Goal: Understand process/instructions

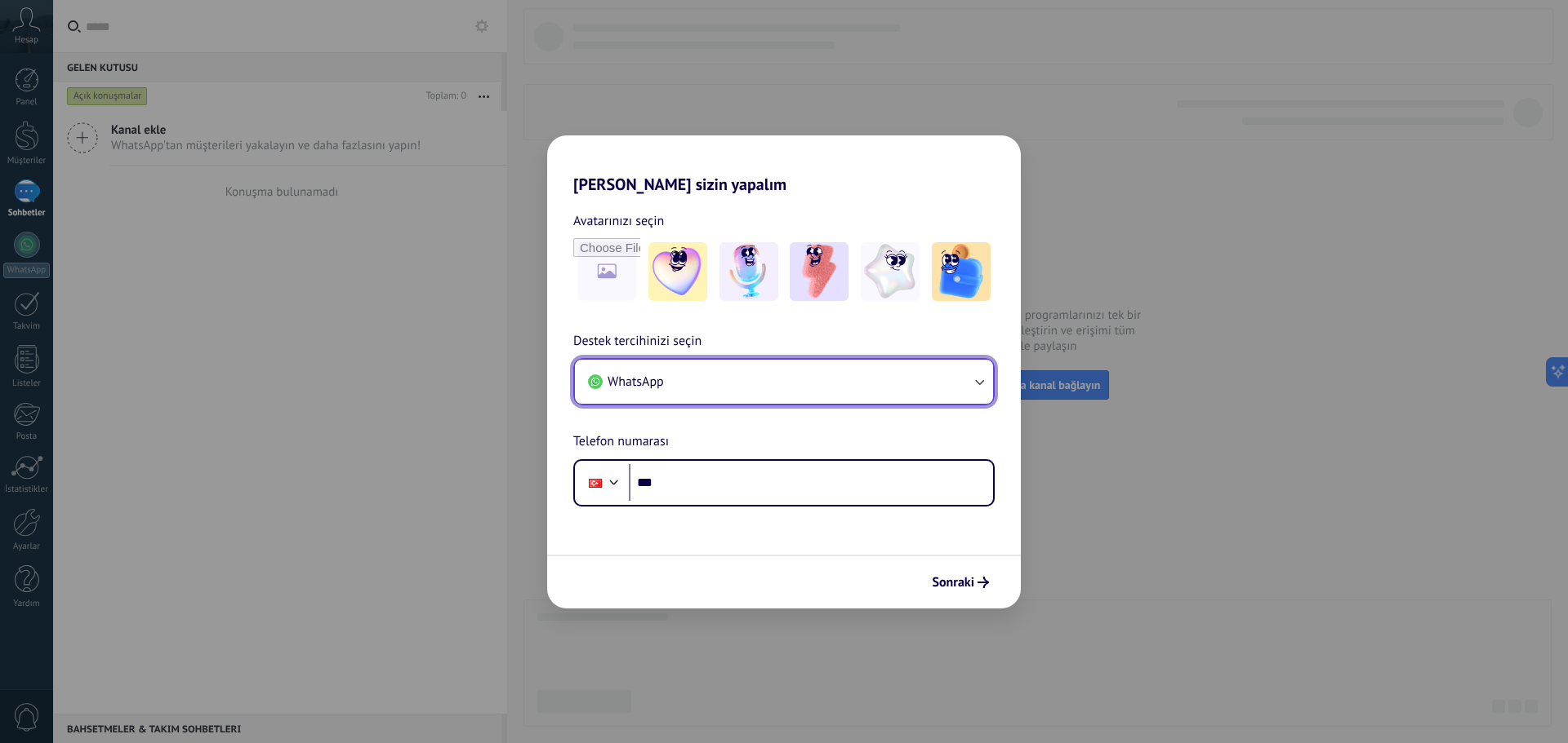
click at [893, 371] on button "WhatsApp" at bounding box center [784, 381] width 418 height 44
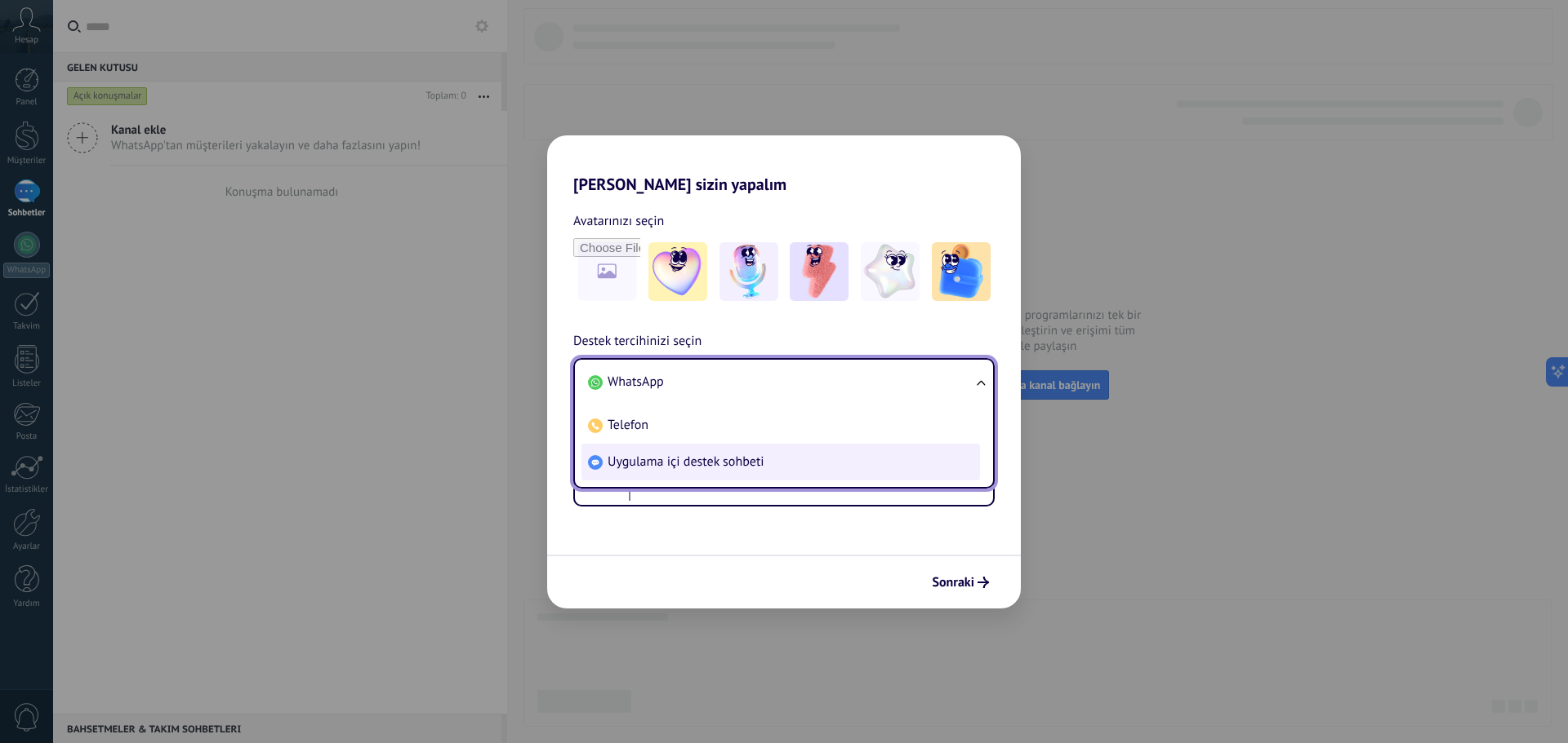
click at [807, 463] on li "Uygulama içi destek sohbeti" at bounding box center [780, 461] width 399 height 37
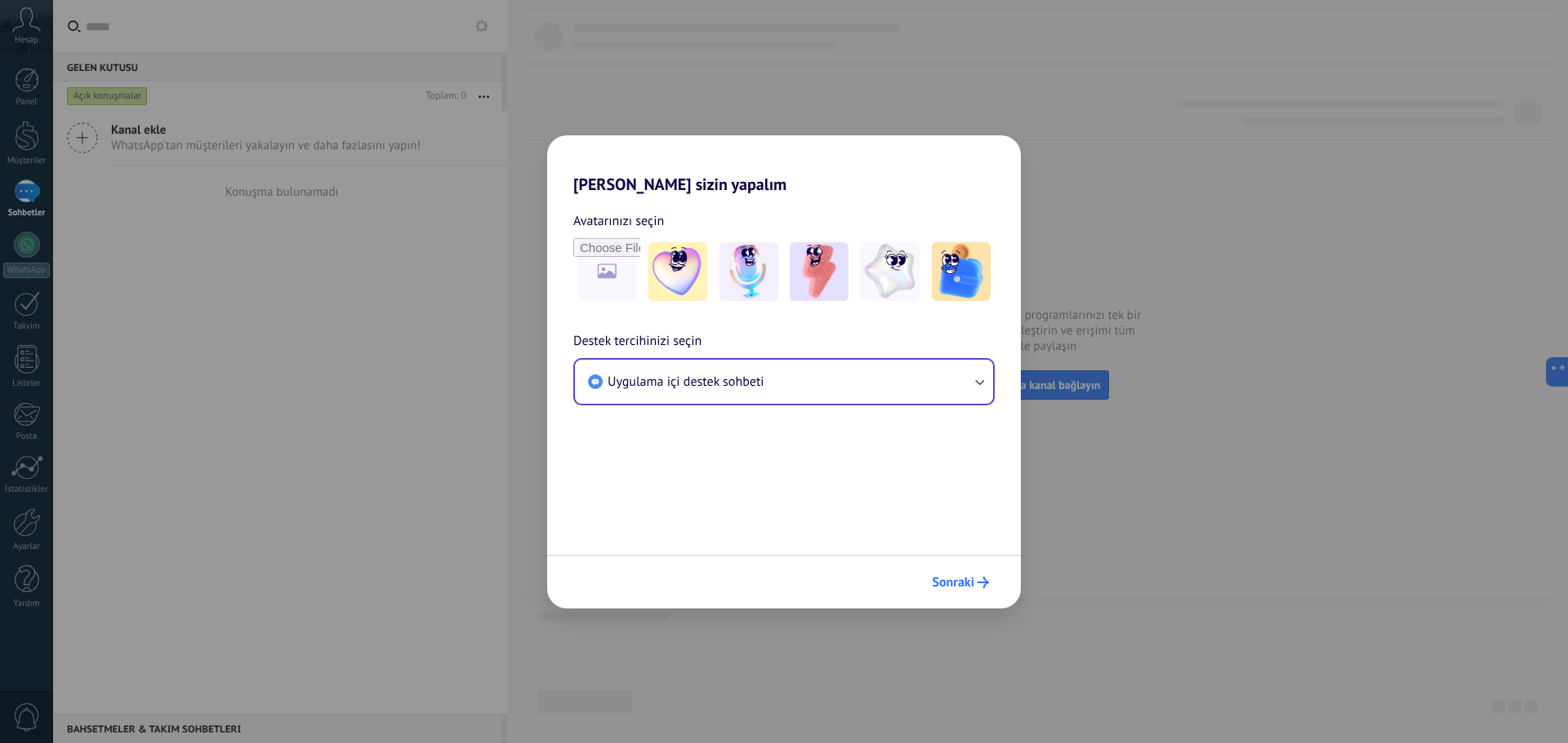
click at [970, 581] on span "Sonraki" at bounding box center [953, 583] width 42 height 11
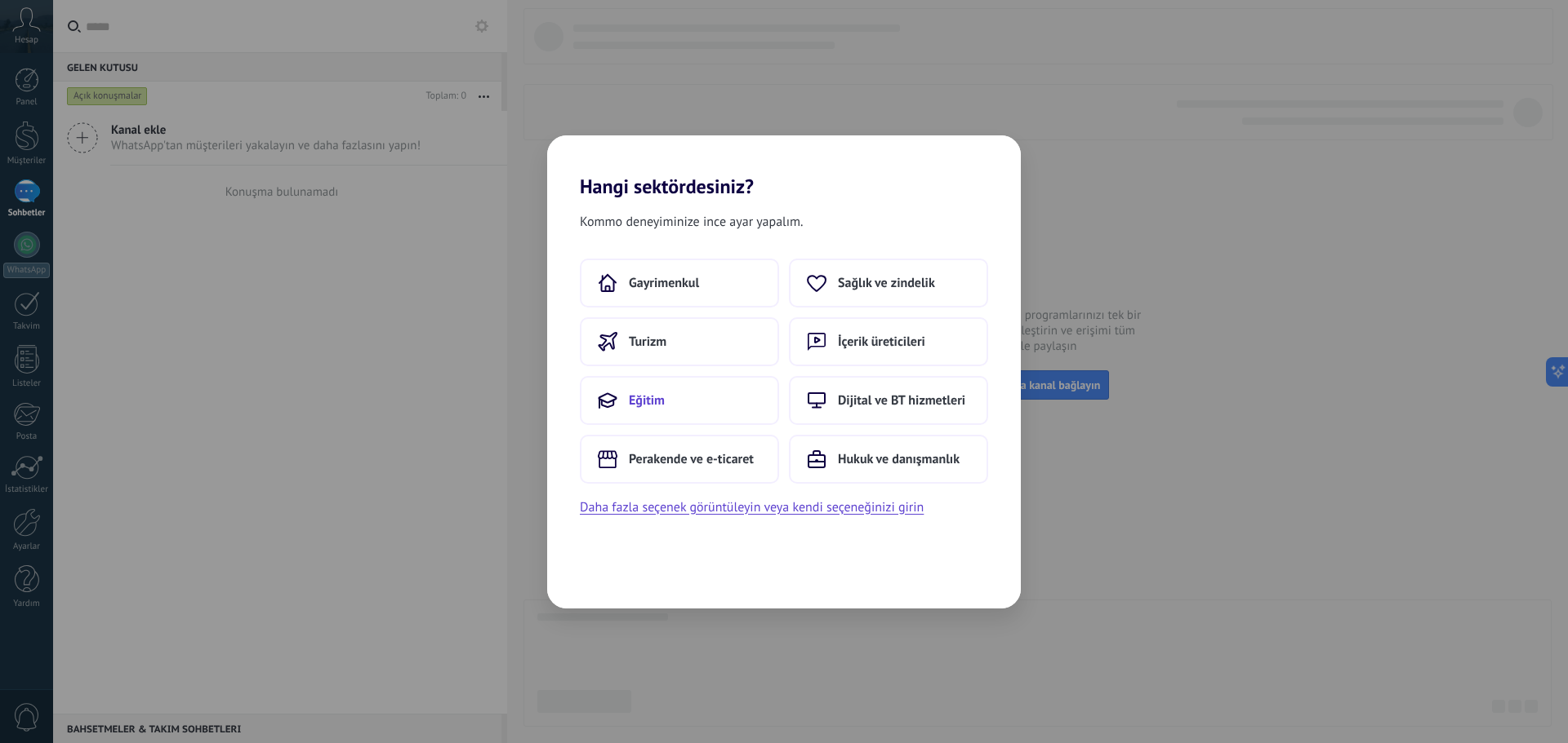
click at [663, 400] on span "Eğitim" at bounding box center [646, 400] width 36 height 16
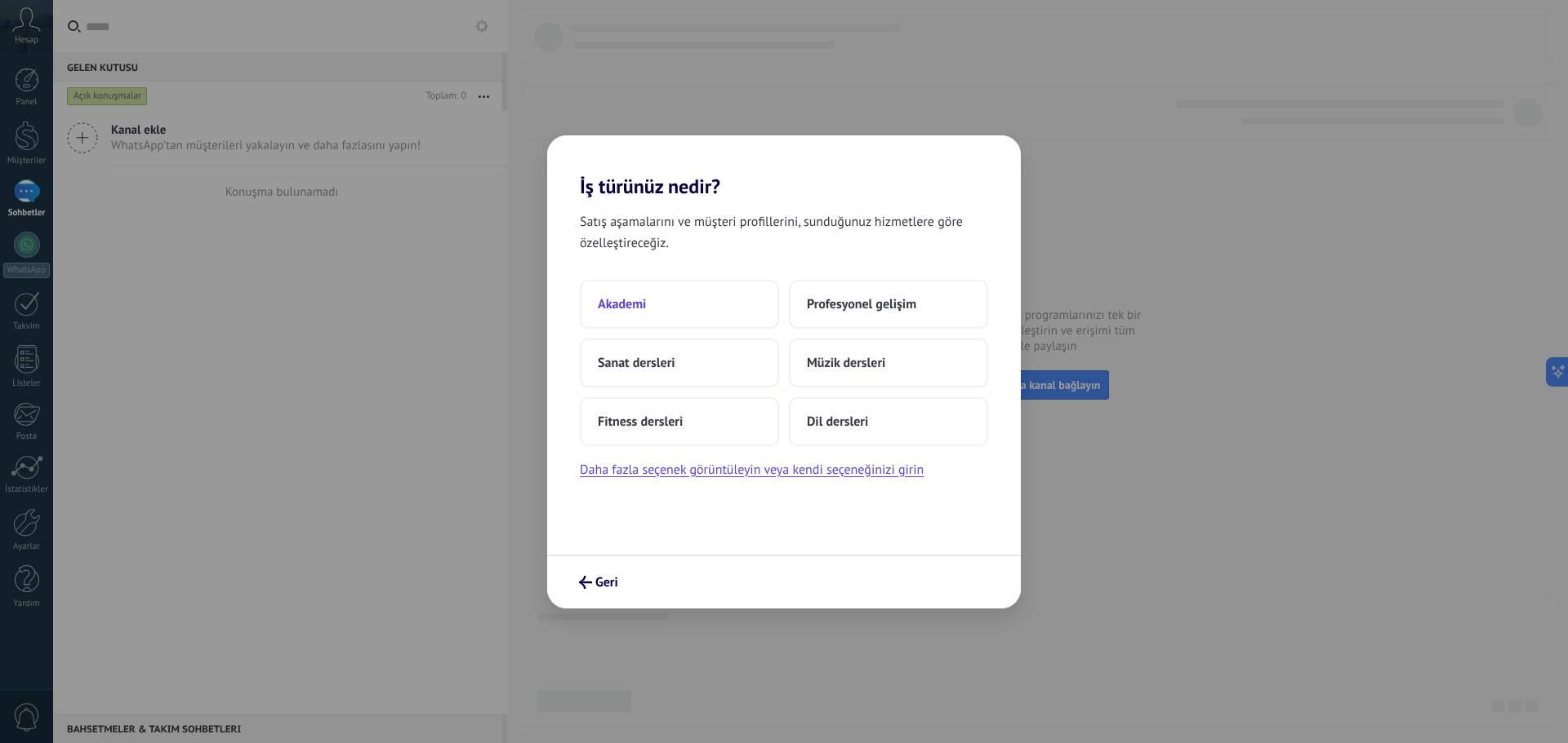
click at [717, 303] on button "Akademi" at bounding box center [678, 304] width 199 height 49
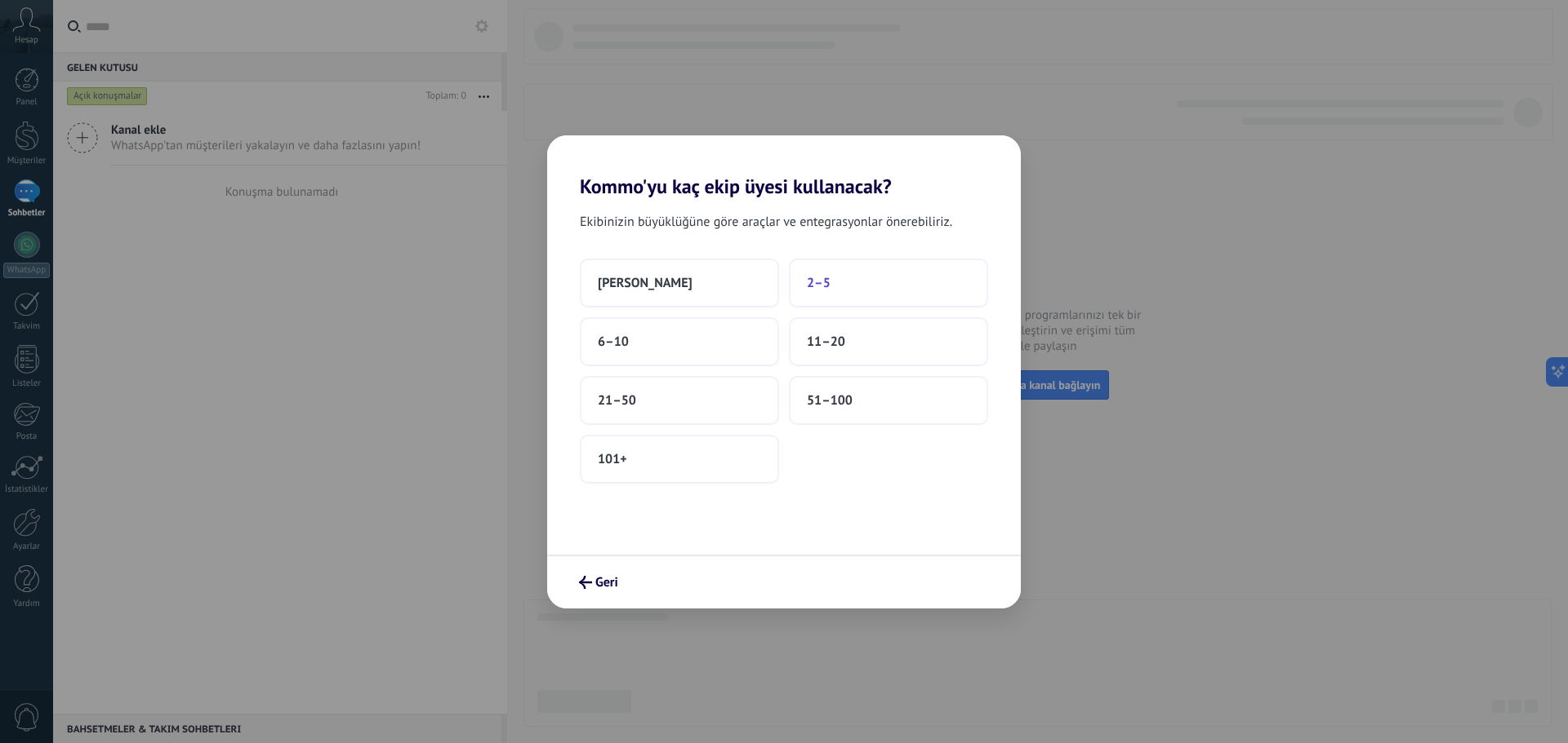
click at [833, 278] on button "2–5" at bounding box center [888, 283] width 199 height 49
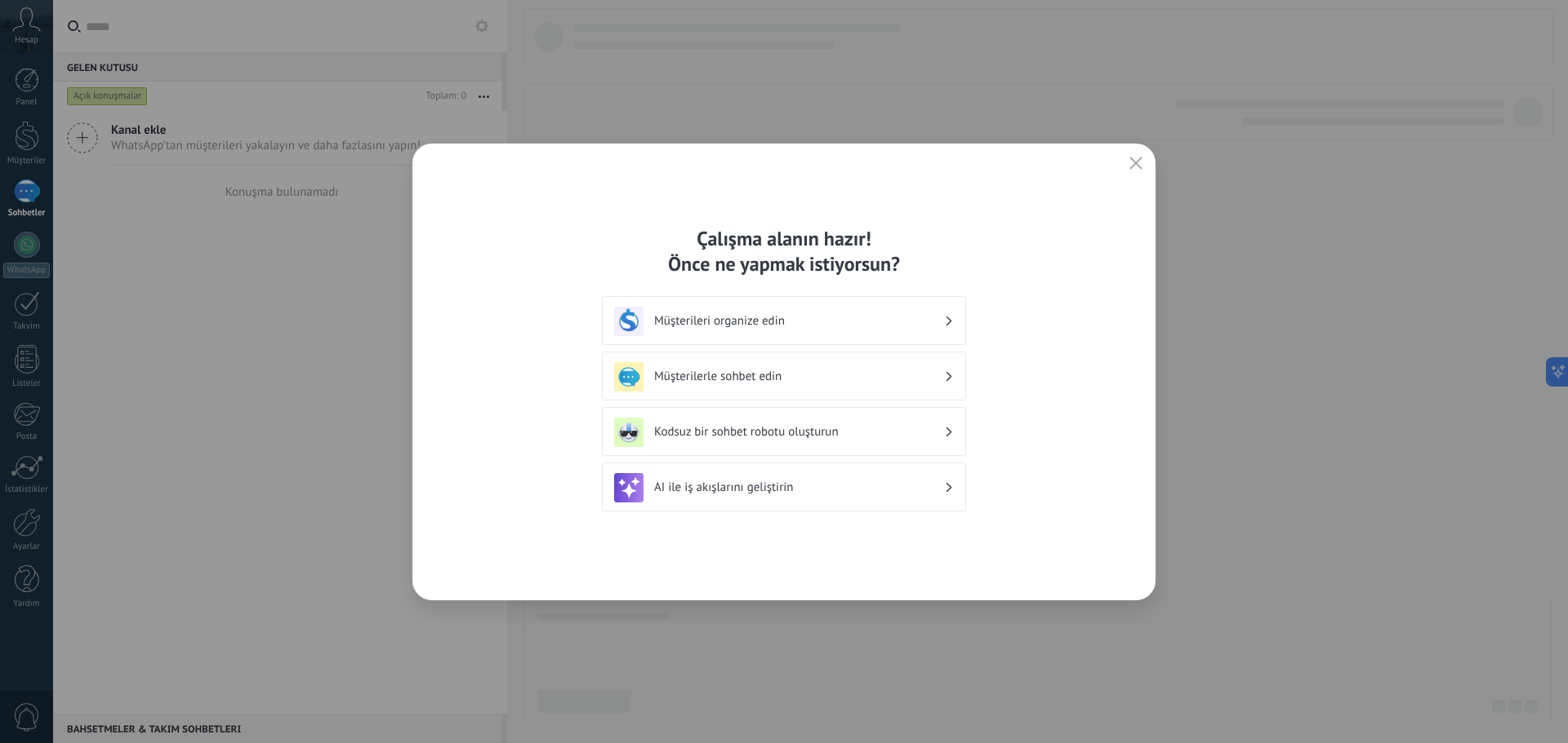
click at [761, 315] on h3 "Müşterileri organize edin" at bounding box center [799, 321] width 290 height 15
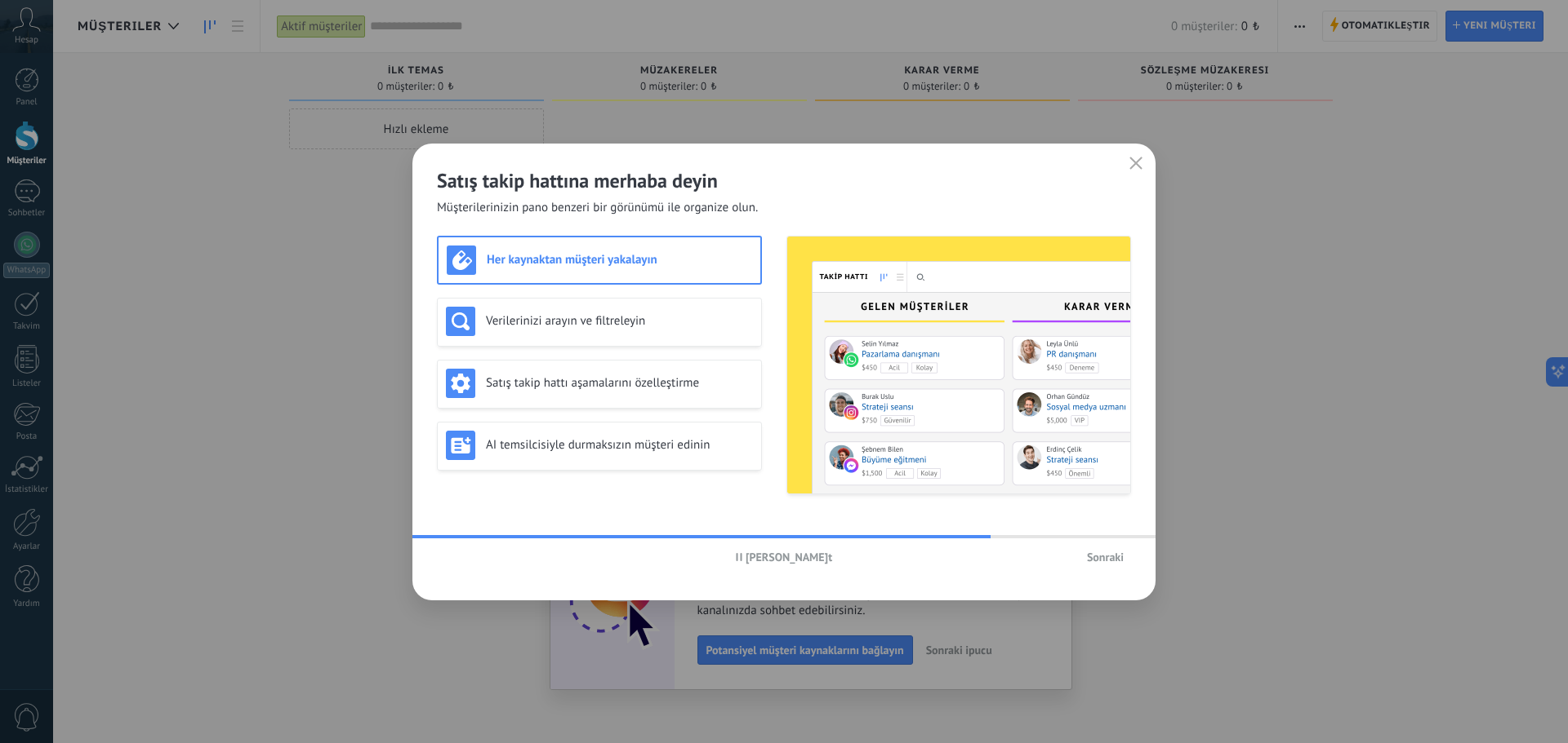
click at [1106, 557] on span "Sonraki" at bounding box center [1104, 557] width 37 height 11
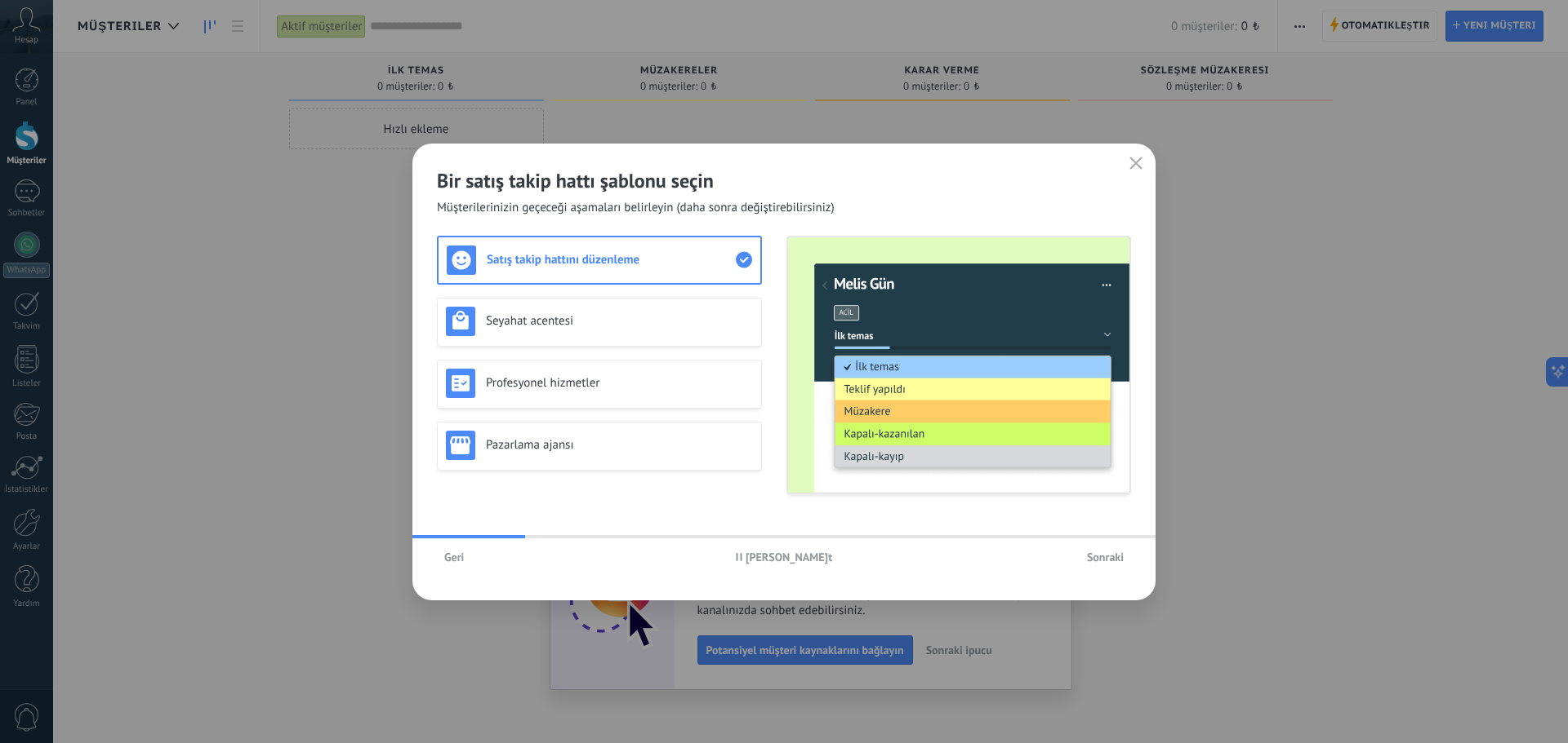
click at [1095, 556] on span "Sonraki" at bounding box center [1104, 557] width 37 height 11
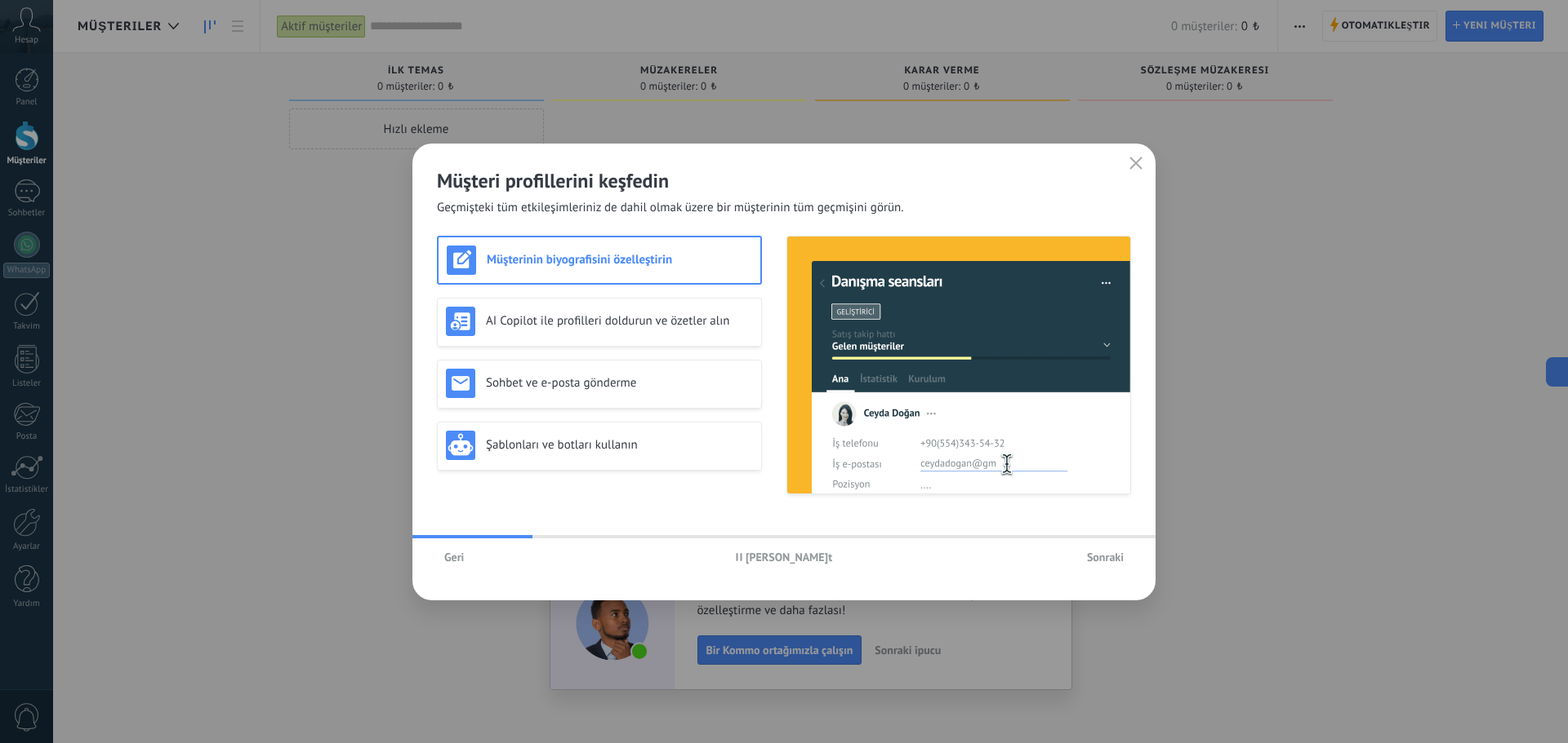
click at [1105, 563] on span "Sonraki" at bounding box center [1104, 557] width 37 height 11
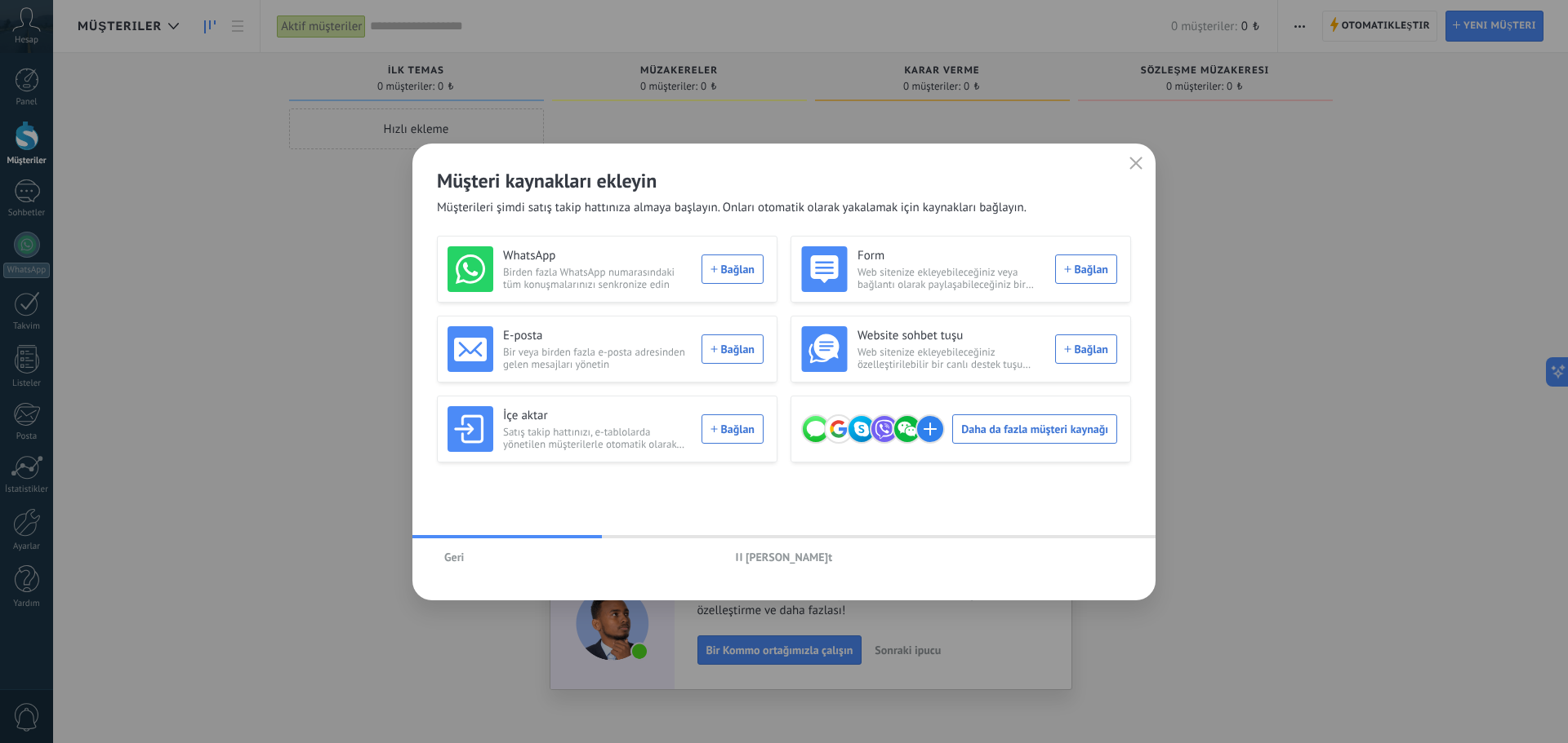
click at [1105, 564] on div "[PERSON_NAME] duraklat" at bounding box center [784, 557] width 743 height 38
click at [792, 559] on span "[PERSON_NAME]t" at bounding box center [789, 557] width 87 height 11
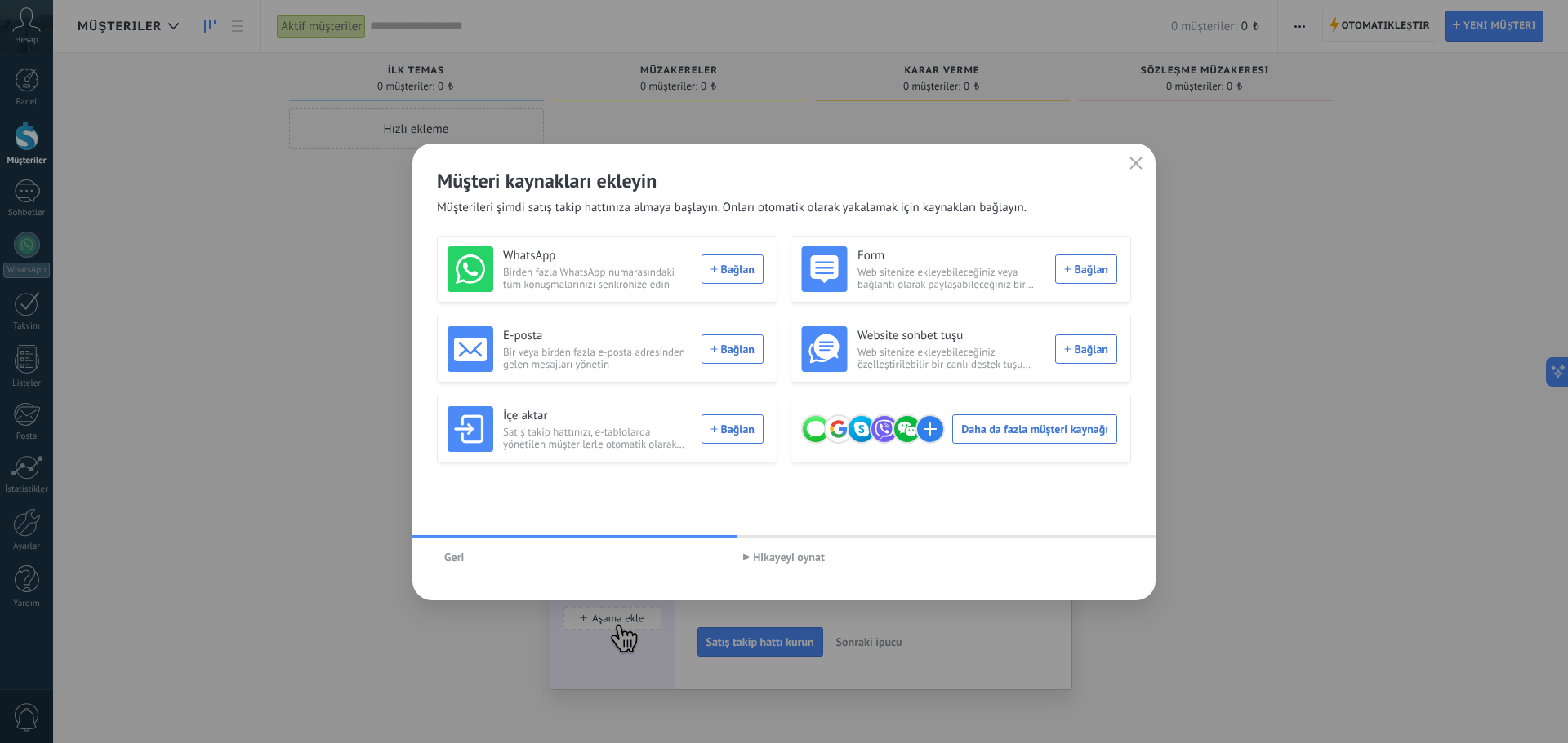
click at [1131, 168] on use "button" at bounding box center [1135, 162] width 12 height 12
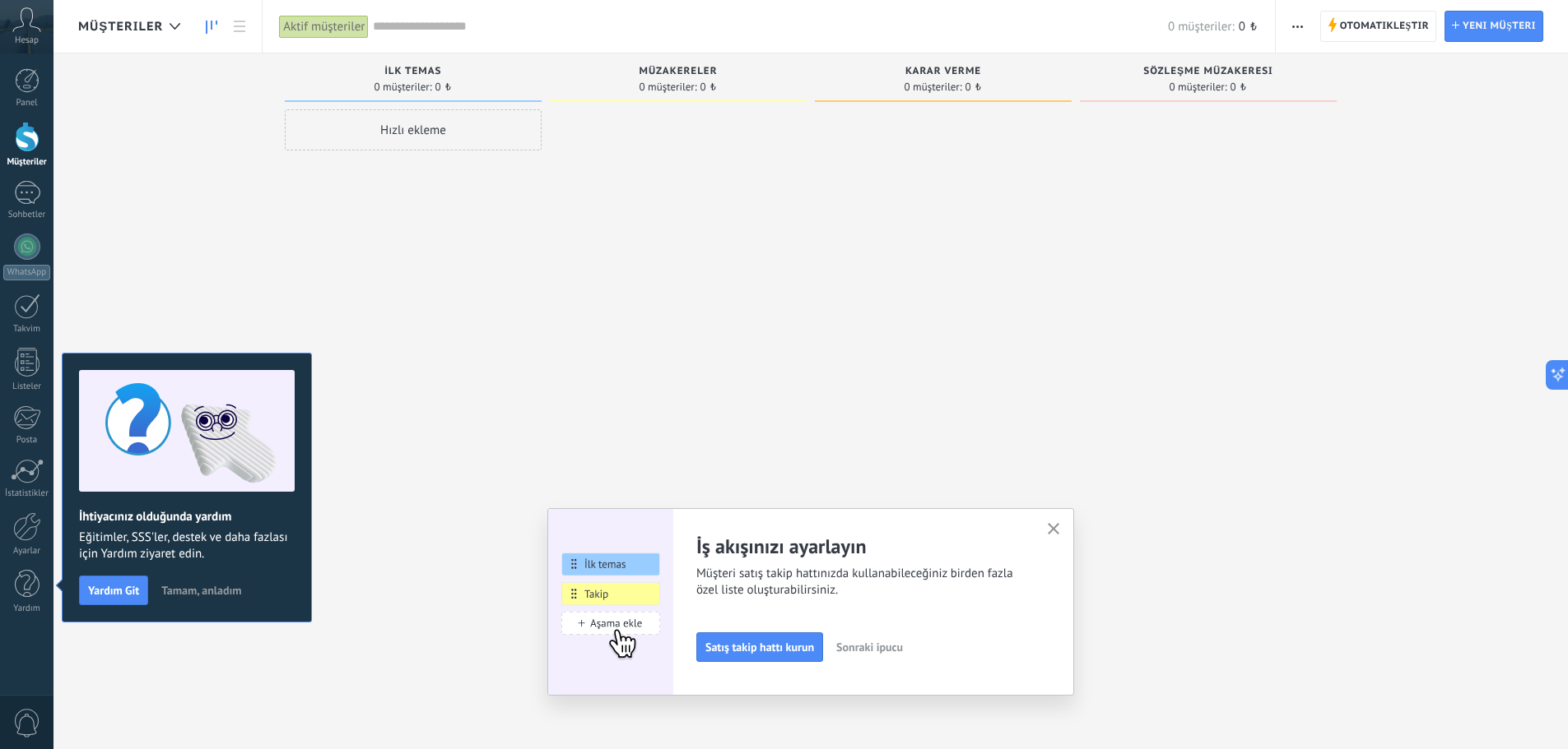
click at [786, 649] on span "Satış takip hattı kurun" at bounding box center [760, 647] width 108 height 11
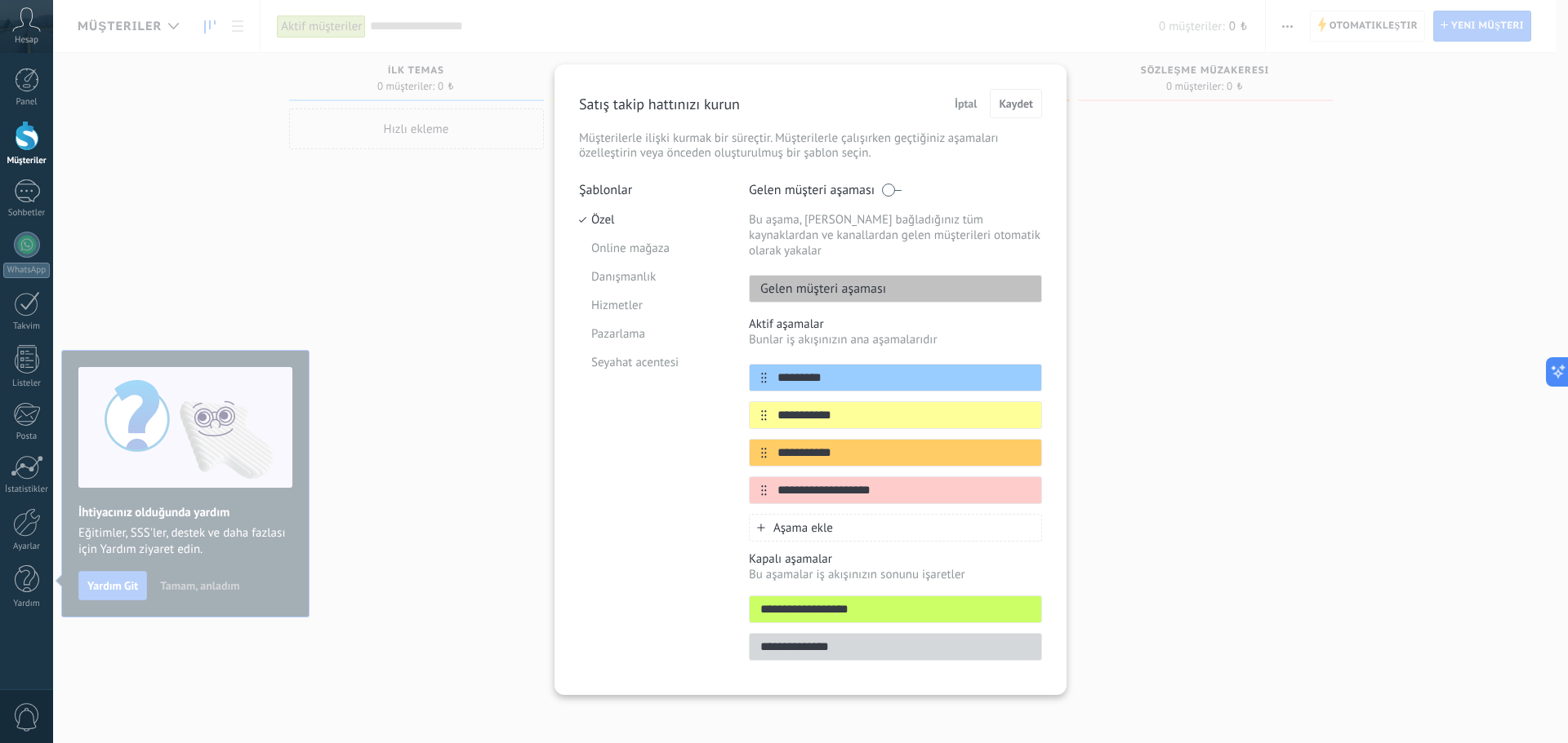
click at [842, 281] on p "Gelen müşteri aşaması" at bounding box center [817, 288] width 137 height 16
click at [852, 281] on p "Gelen müşteri aşaması" at bounding box center [817, 288] width 137 height 16
click at [1006, 275] on div "Gelen müşteri aşaması" at bounding box center [895, 288] width 293 height 27
click at [633, 248] on li "Online mağaza" at bounding box center [651, 249] width 145 height 28
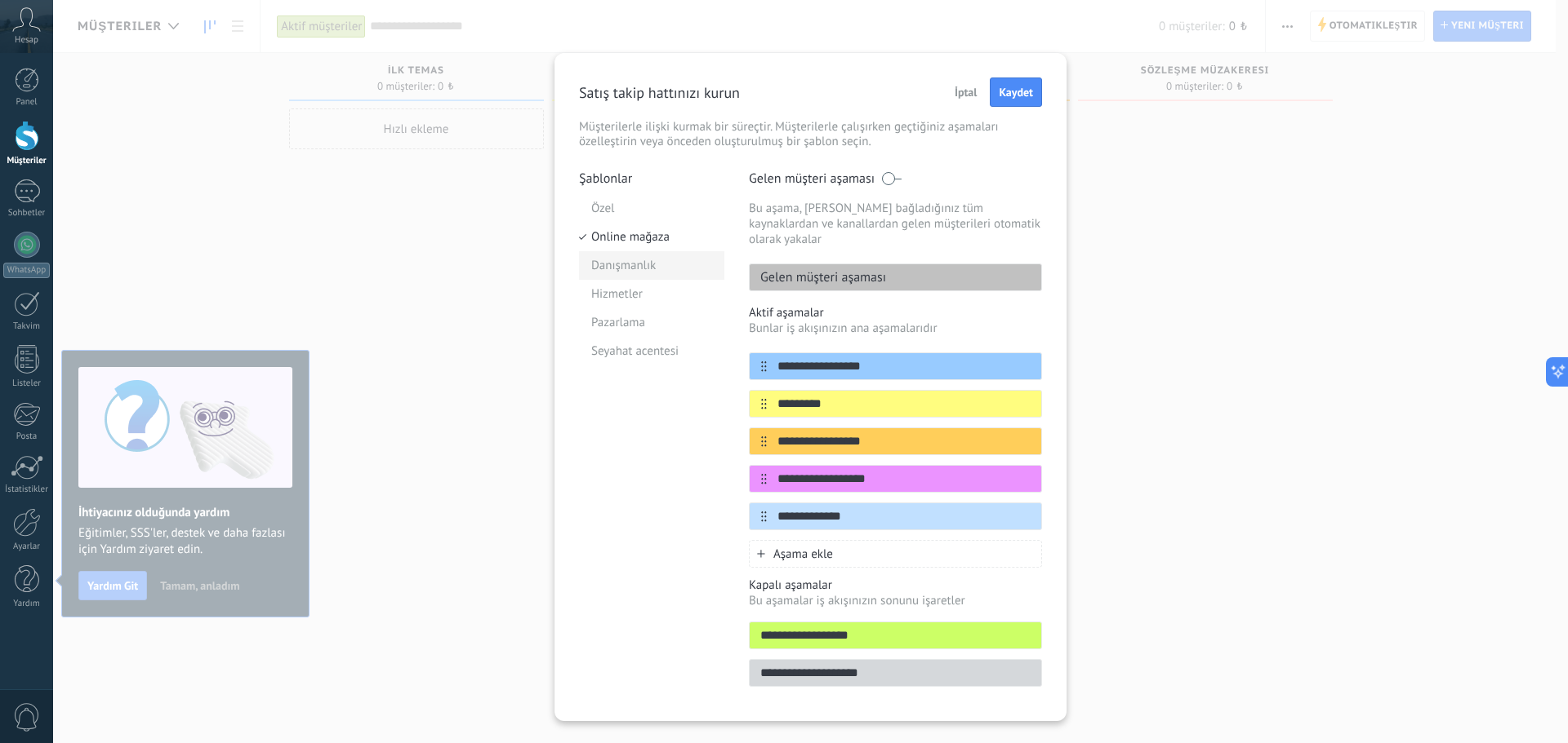
click at [620, 268] on li "Danışmanlık" at bounding box center [651, 266] width 145 height 28
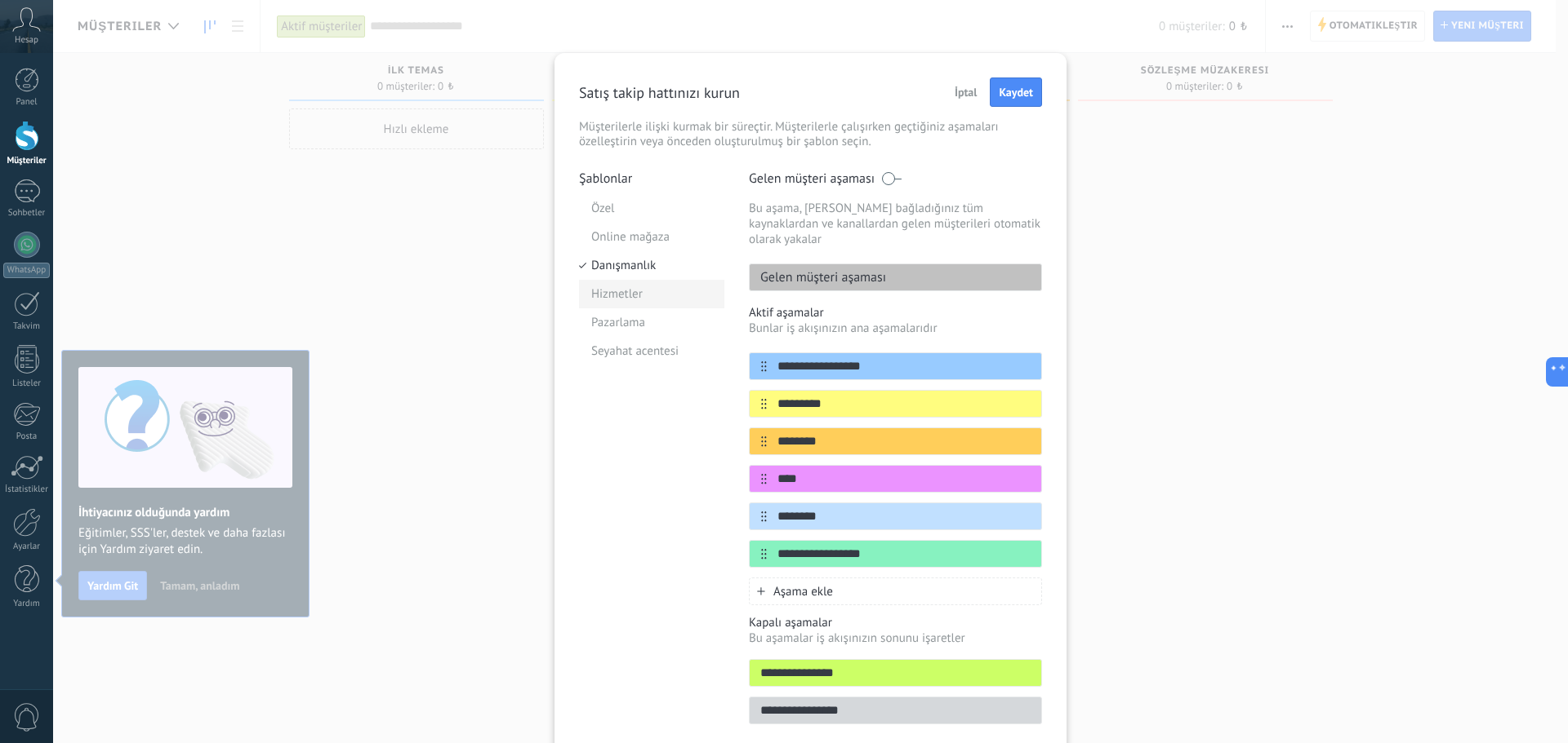
click at [629, 289] on li "Hizmetler" at bounding box center [651, 294] width 145 height 28
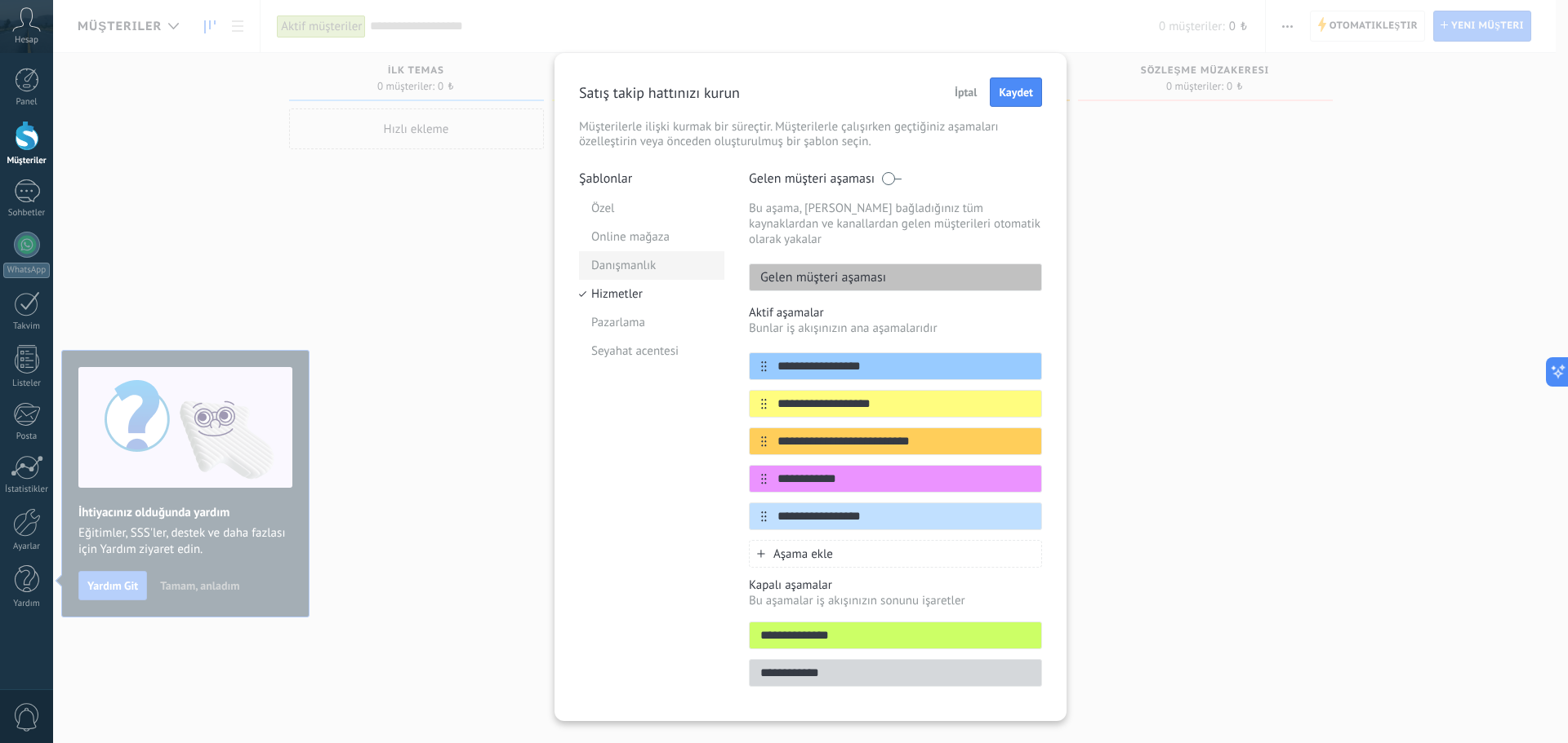
click at [622, 270] on li "Danışmanlık" at bounding box center [651, 266] width 145 height 28
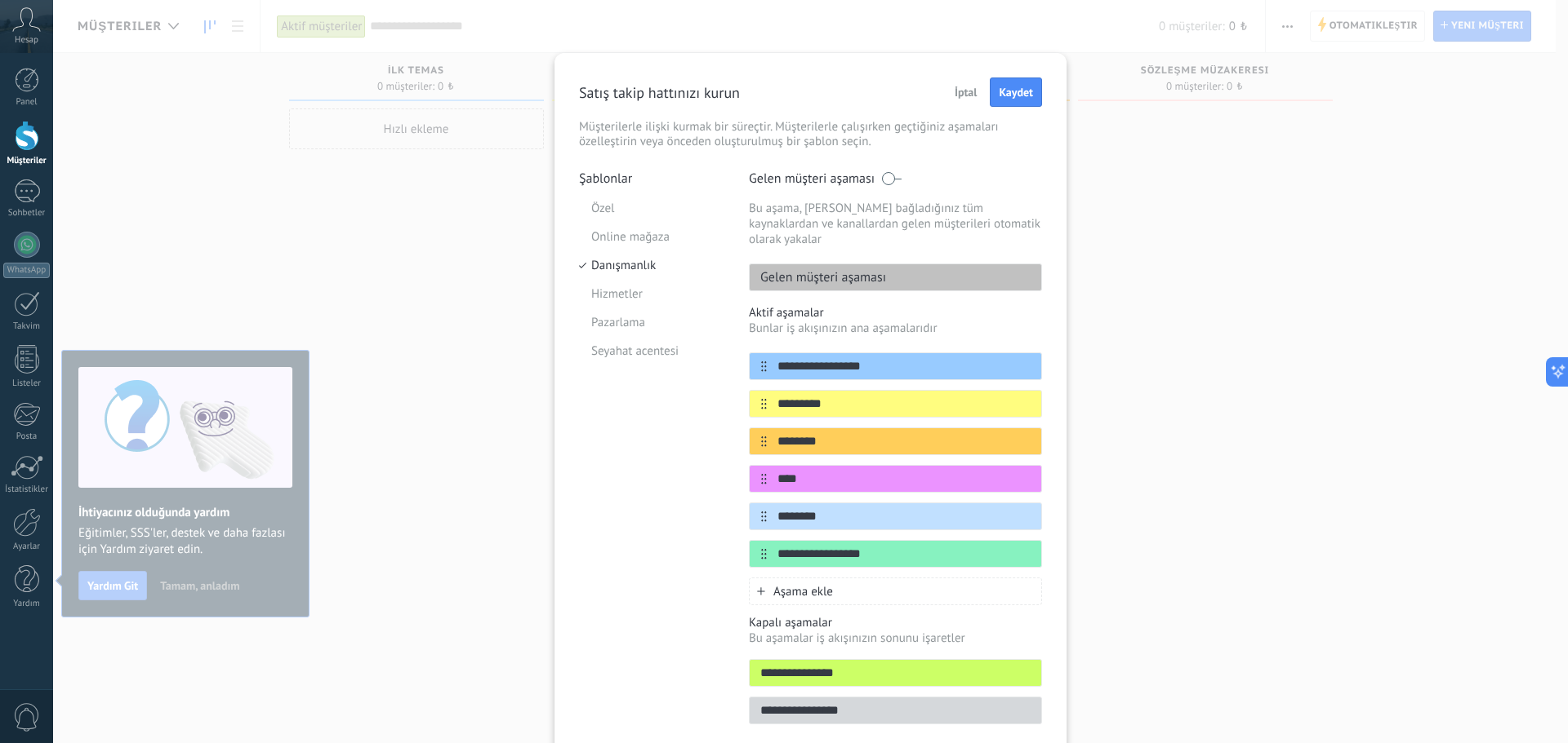
click at [968, 100] on button "İptal" at bounding box center [966, 92] width 38 height 24
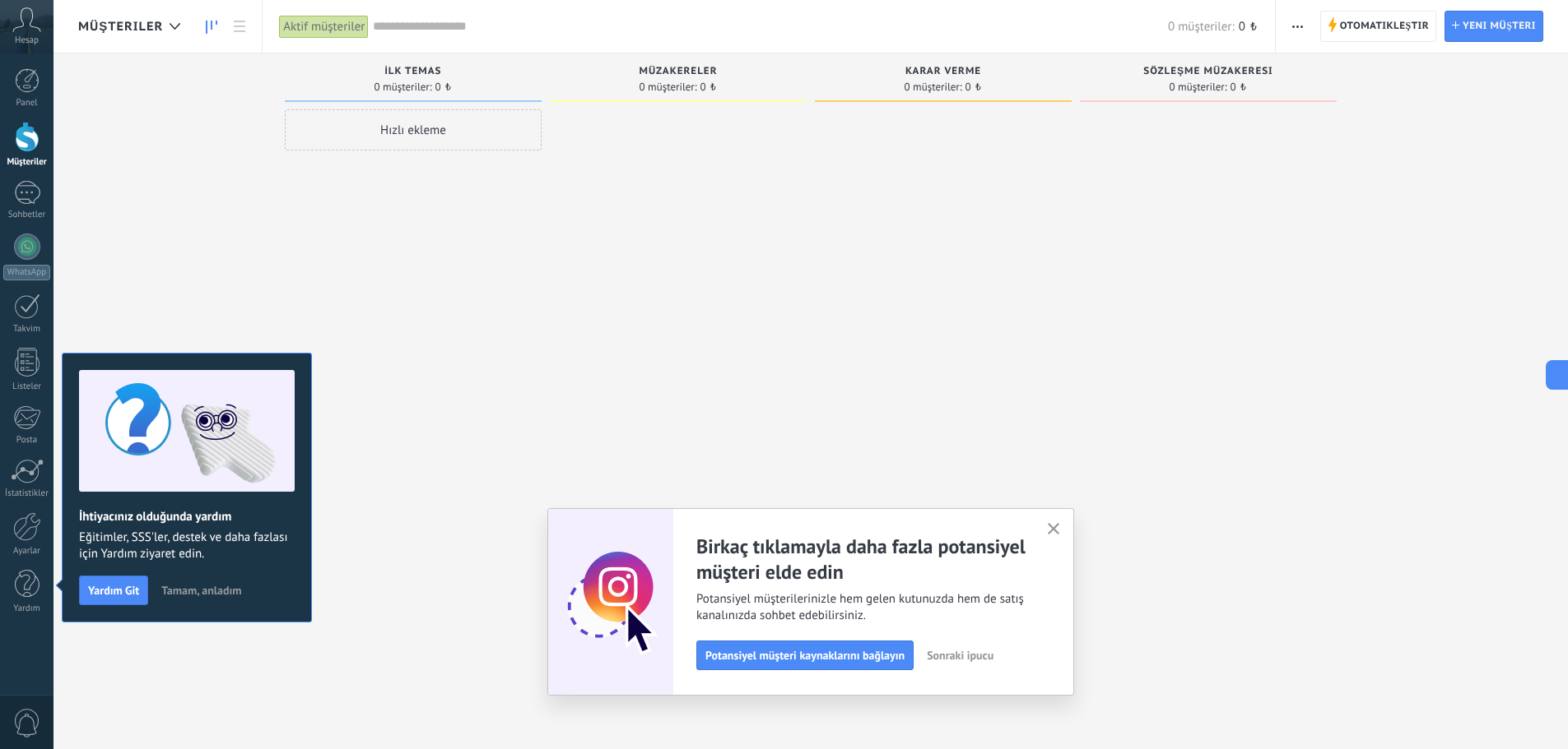
click at [33, 33] on div "Hesap" at bounding box center [27, 27] width 53 height 53
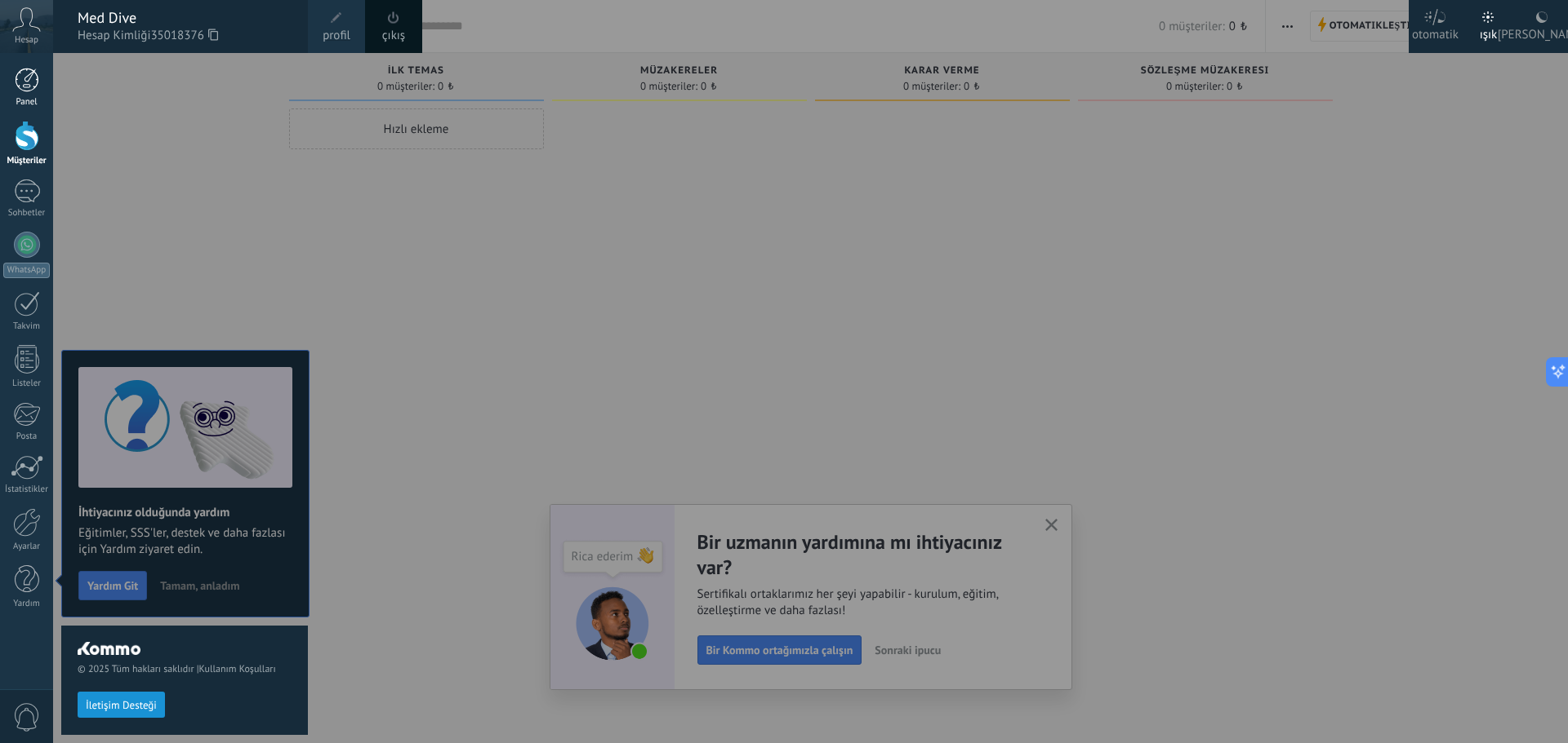
click at [31, 77] on div at bounding box center [27, 80] width 24 height 24
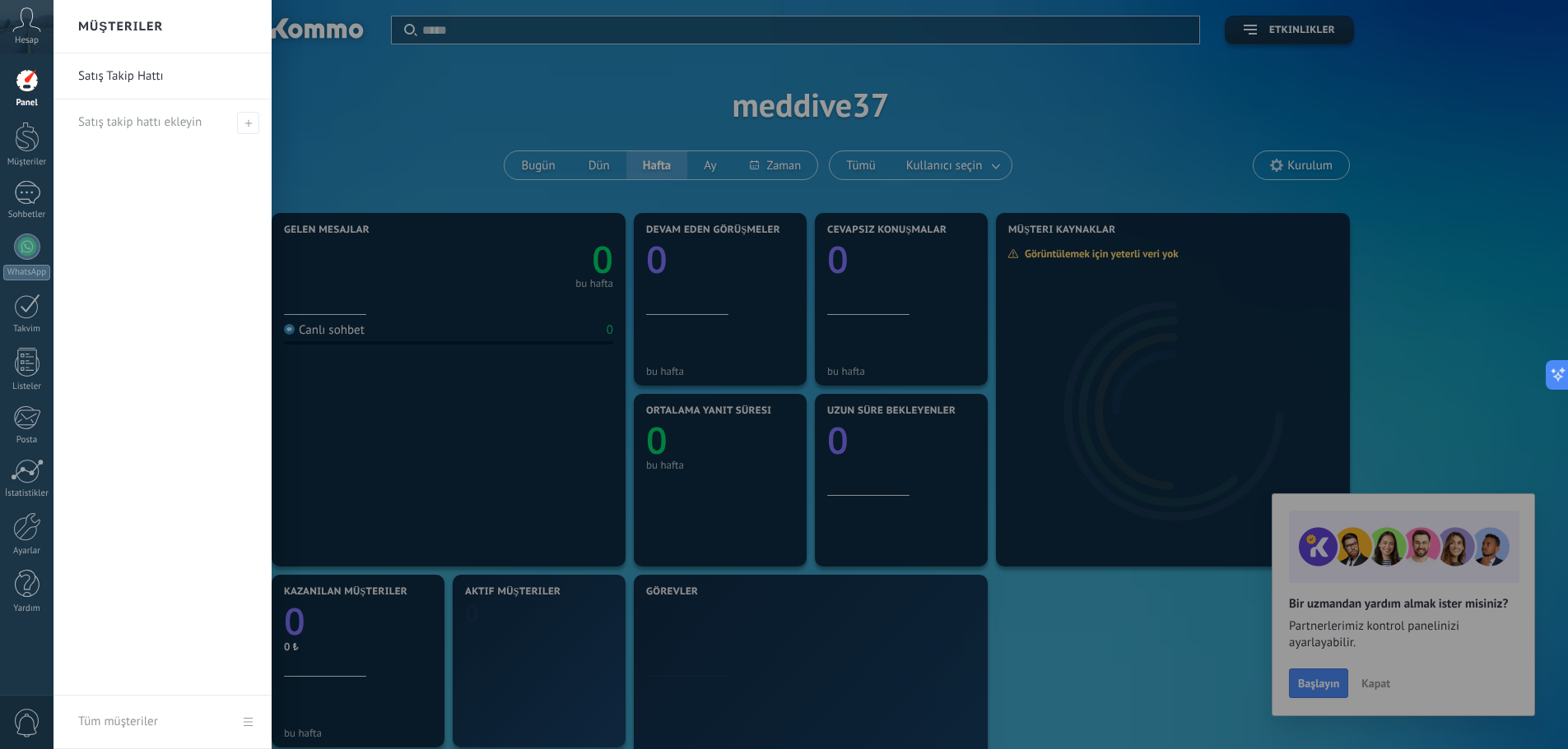
click at [133, 83] on link "Satış Takip Hattı" at bounding box center [166, 76] width 177 height 47
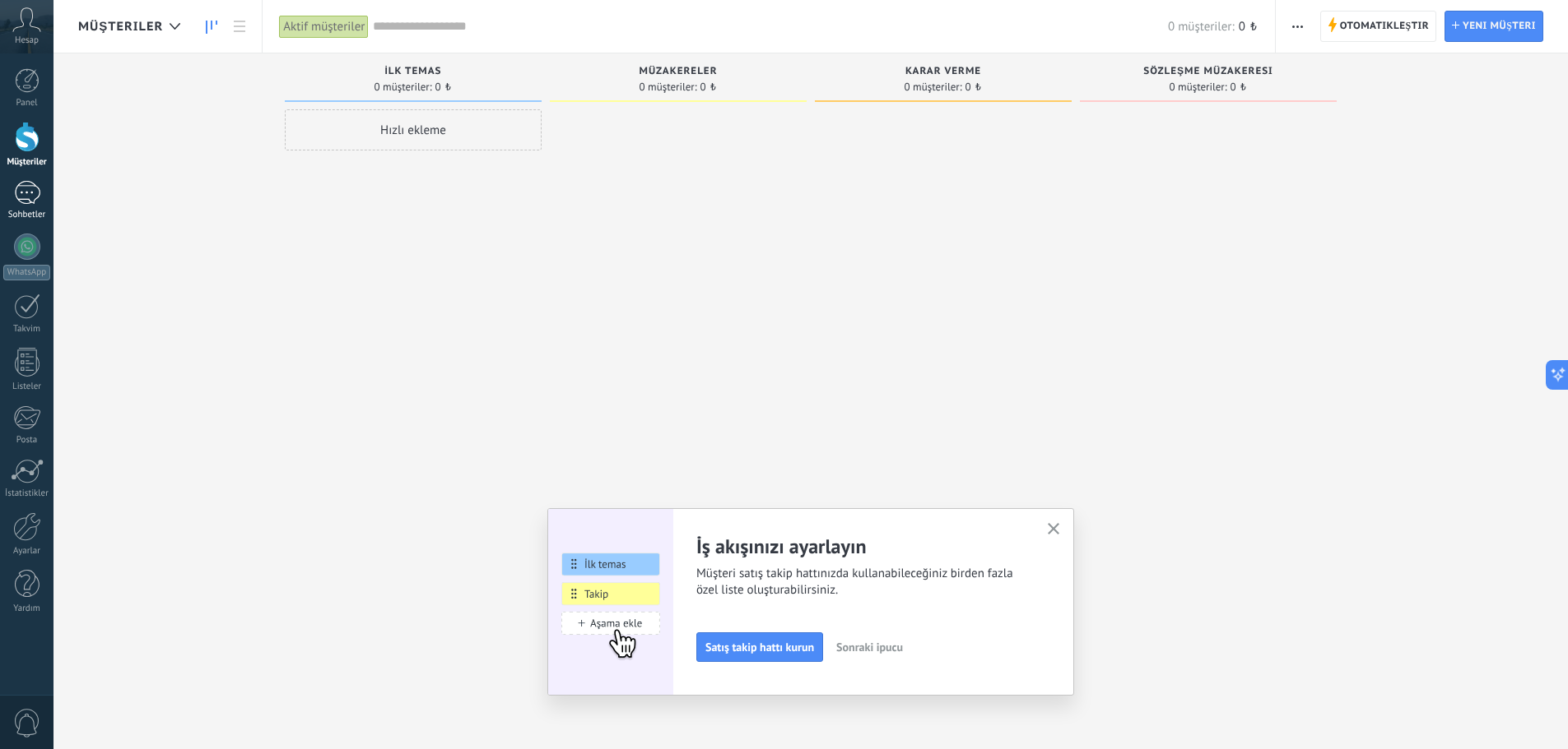
click at [25, 197] on div at bounding box center [28, 193] width 27 height 24
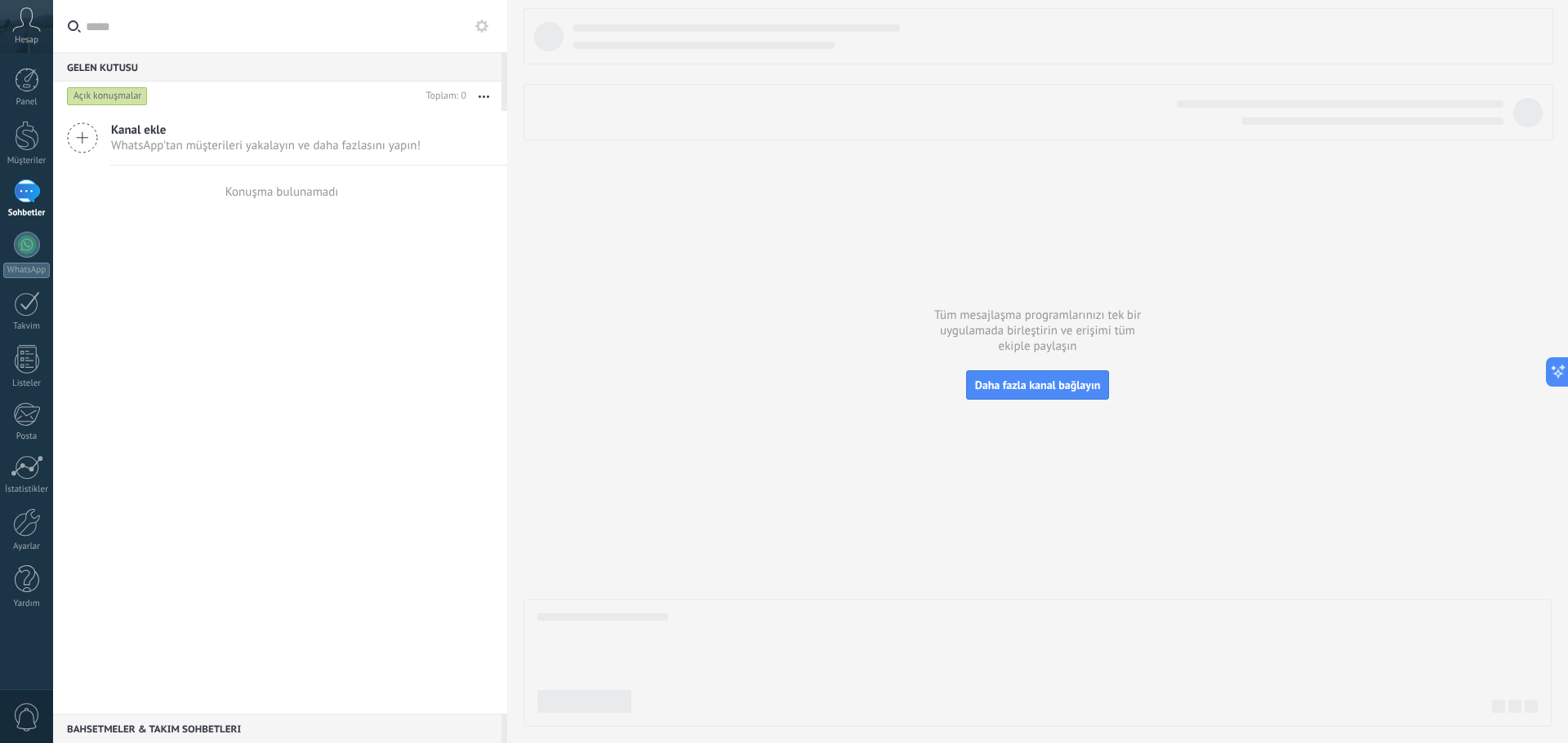
click at [74, 140] on icon at bounding box center [82, 137] width 31 height 31
